Goal: Task Accomplishment & Management: Manage account settings

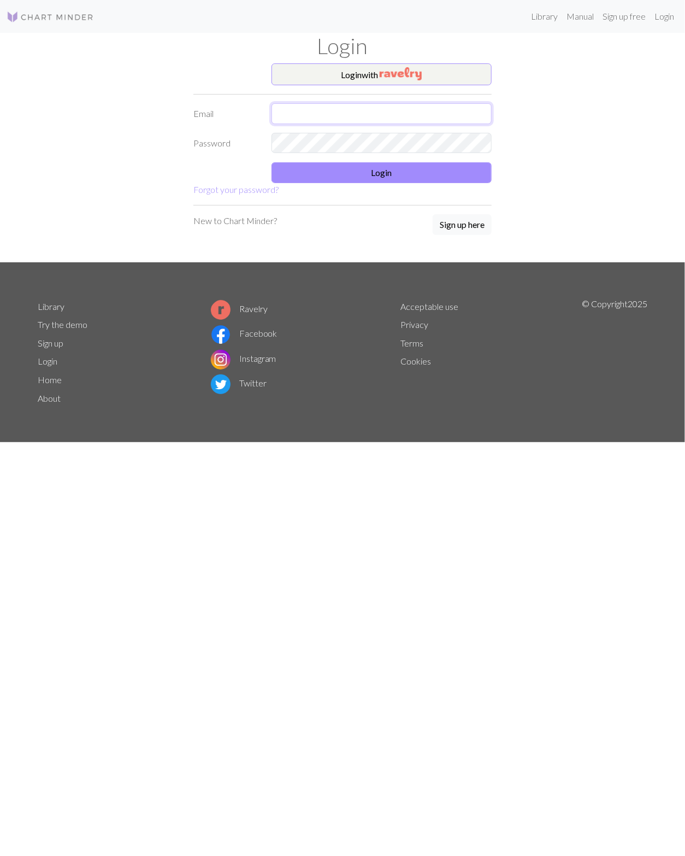
drag, startPoint x: 347, startPoint y: 108, endPoint x: 345, endPoint y: 116, distance: 9.0
click at [347, 108] on input "text" at bounding box center [382, 113] width 221 height 21
type input "anflenniken@gmail.com"
click at [364, 154] on form "Login with Email anflenniken@gmail.com Password Login Forgot your password?" at bounding box center [342, 129] width 298 height 133
click at [367, 170] on button "Login" at bounding box center [382, 172] width 221 height 21
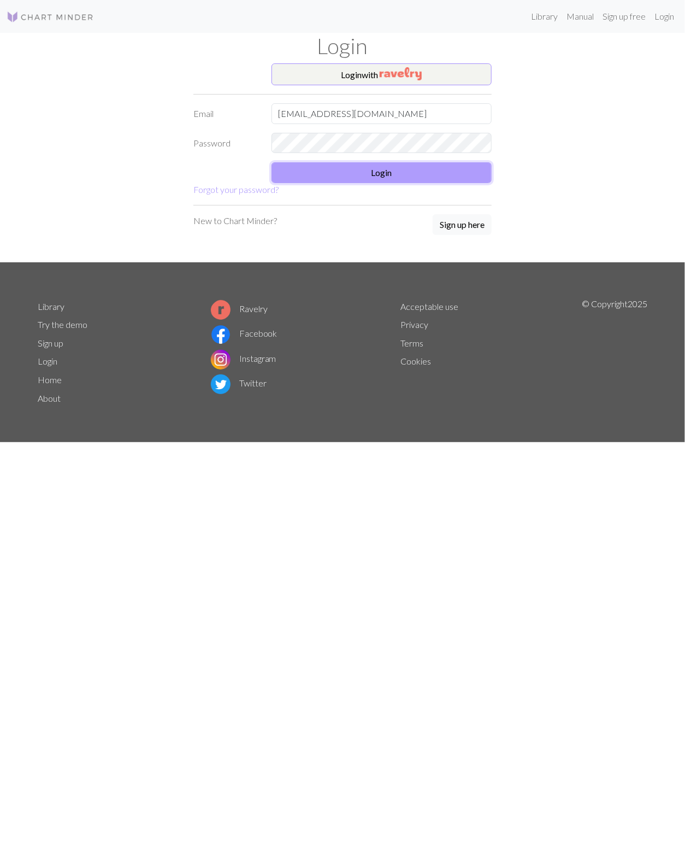
click at [394, 180] on button "Login" at bounding box center [382, 172] width 221 height 21
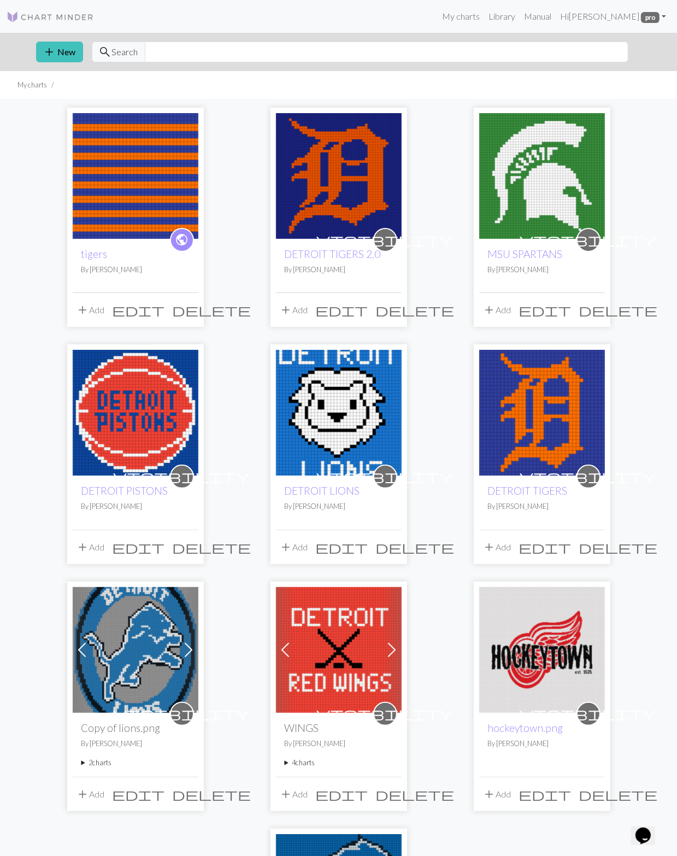
click at [123, 168] on img at bounding box center [136, 176] width 126 height 126
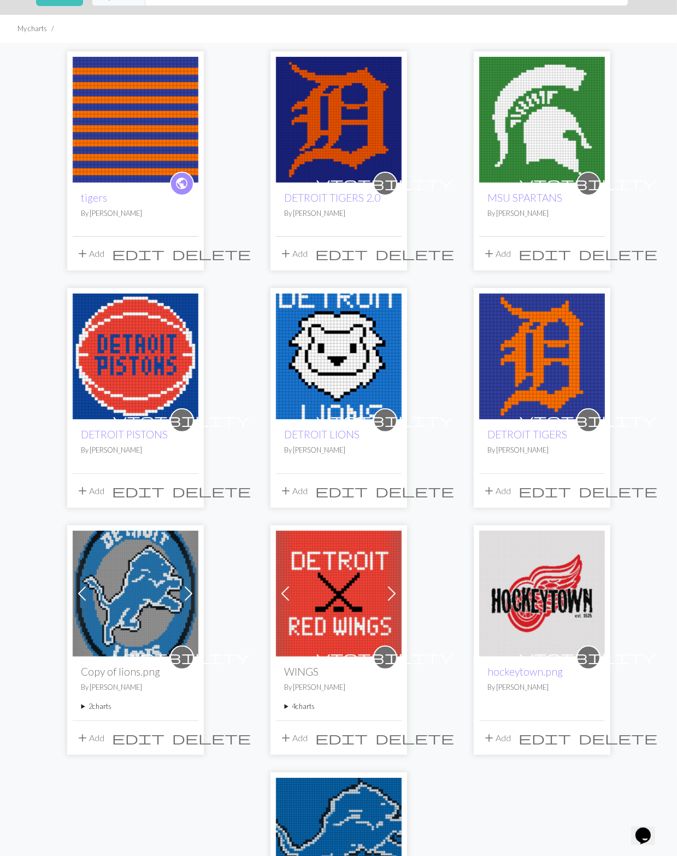
scroll to position [55, 0]
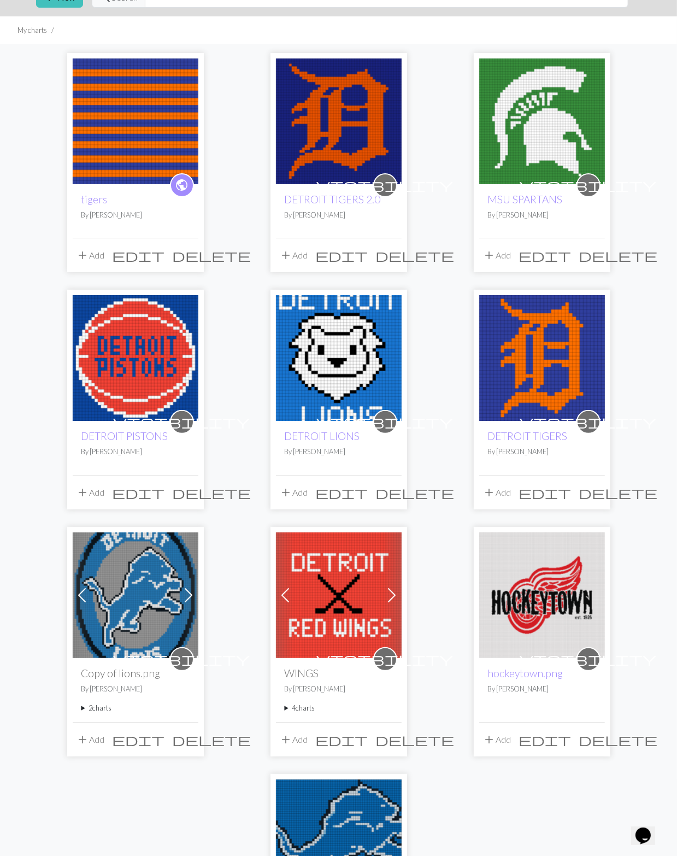
click at [113, 101] on img at bounding box center [136, 121] width 126 height 126
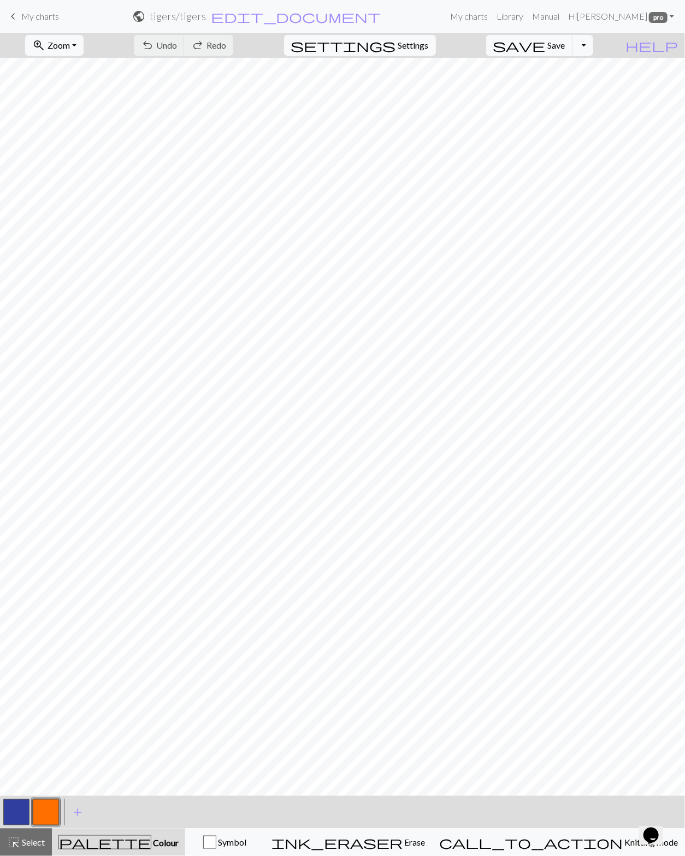
click at [221, 46] on div "undo Undo Undo redo Redo Redo" at bounding box center [184, 45] width 116 height 25
click at [241, 46] on div "undo Undo Undo redo Redo Redo" at bounding box center [184, 45] width 116 height 25
click at [241, 49] on div "undo Undo Undo redo Redo Redo" at bounding box center [184, 45] width 116 height 25
click at [241, 46] on div "undo Undo Undo redo Redo Redo" at bounding box center [184, 45] width 116 height 25
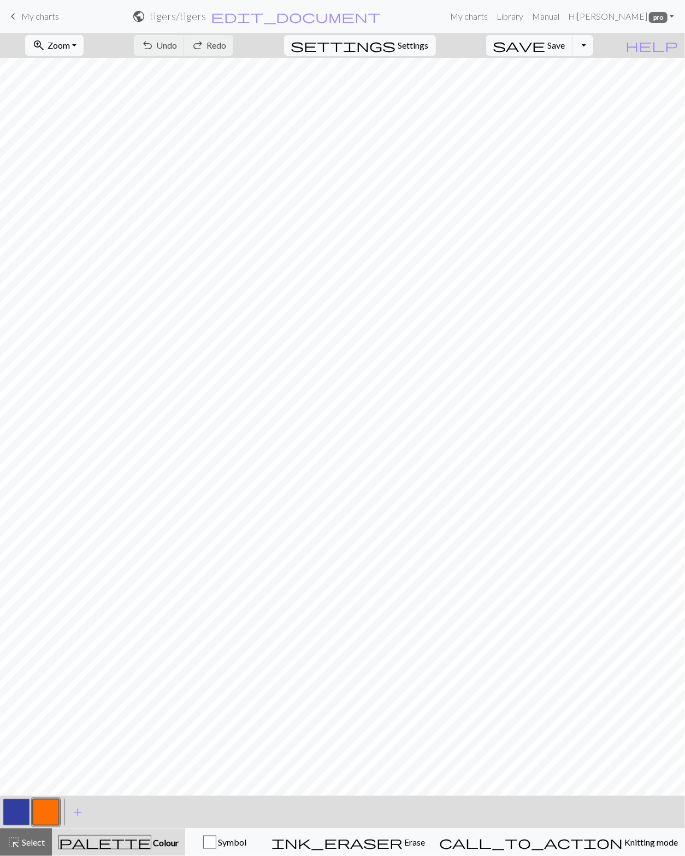
click at [241, 49] on div "undo Undo Undo redo Redo Redo" at bounding box center [184, 45] width 116 height 25
click at [241, 43] on div "undo Undo Undo redo Redo Redo" at bounding box center [184, 45] width 116 height 25
click at [33, 12] on span "My charts" at bounding box center [40, 16] width 38 height 10
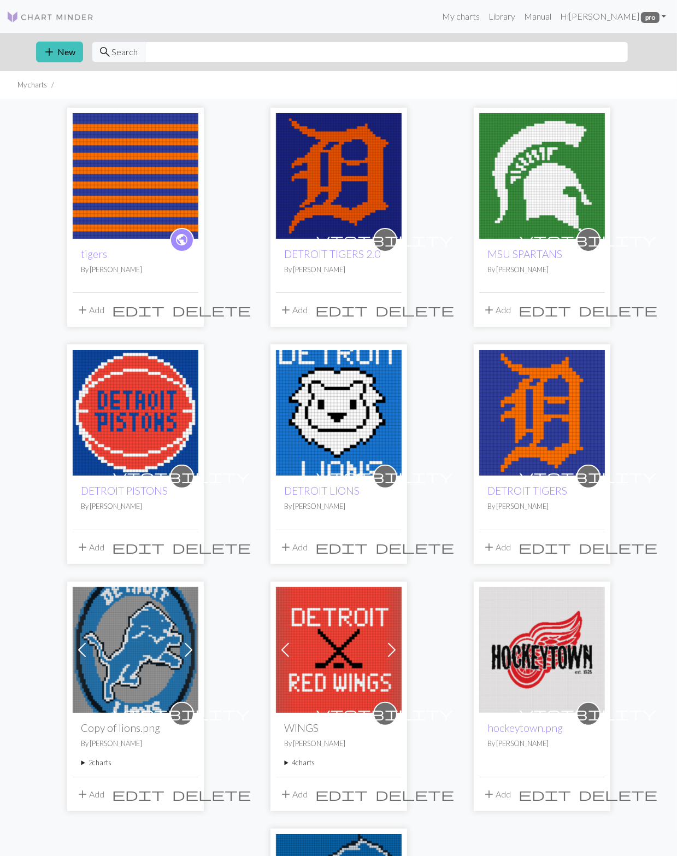
click at [178, 242] on span "public" at bounding box center [182, 239] width 14 height 17
click at [165, 311] on span "edit" at bounding box center [139, 309] width 52 height 15
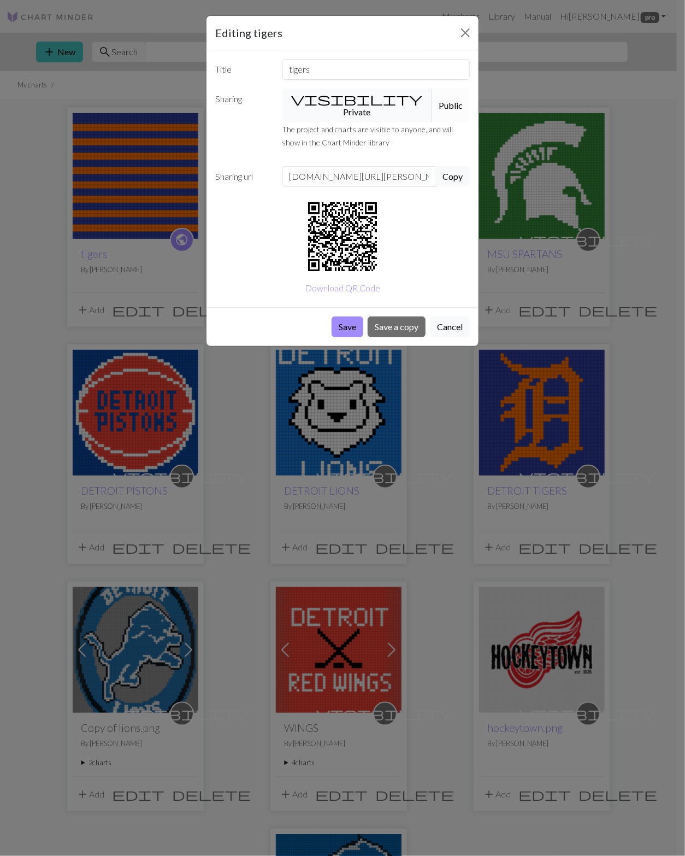
click at [352, 99] on button "visibility Private" at bounding box center [357, 106] width 150 height 34
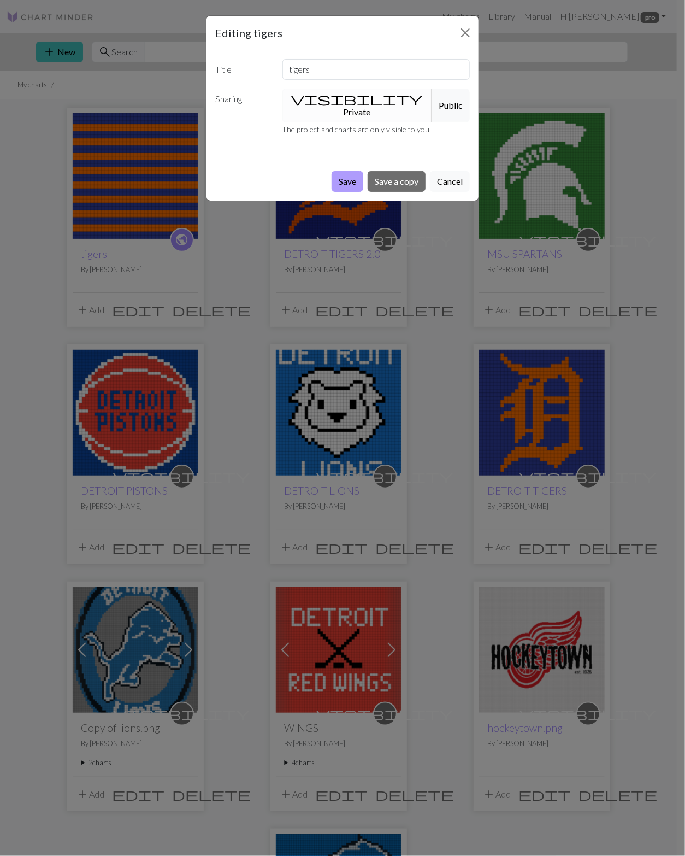
click at [337, 171] on button "Save" at bounding box center [348, 181] width 32 height 21
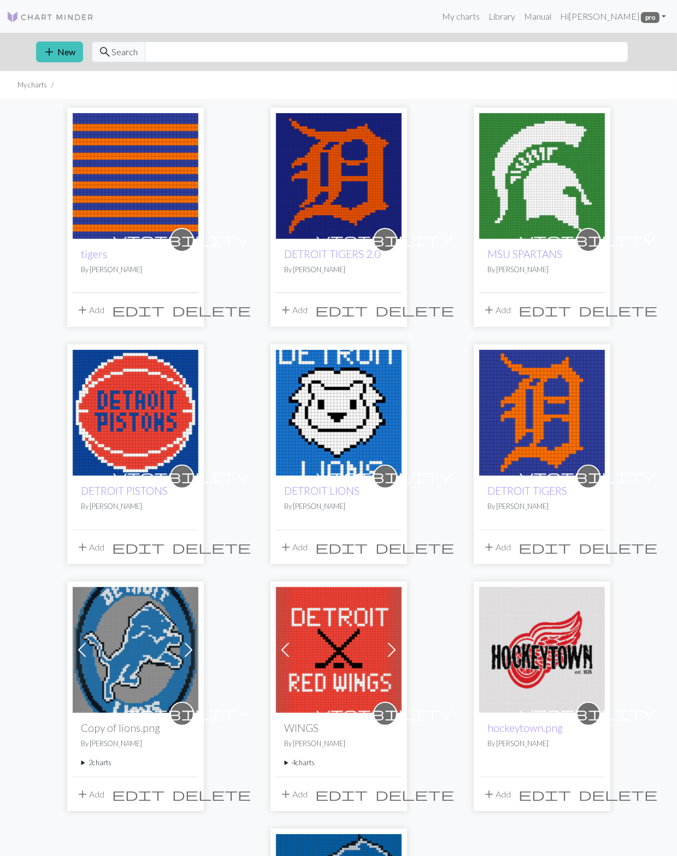
click at [156, 310] on div "add Add edit delete" at bounding box center [136, 309] width 126 height 34
click at [90, 255] on link "tigers" at bounding box center [94, 254] width 26 height 13
